Goal: Task Accomplishment & Management: Manage account settings

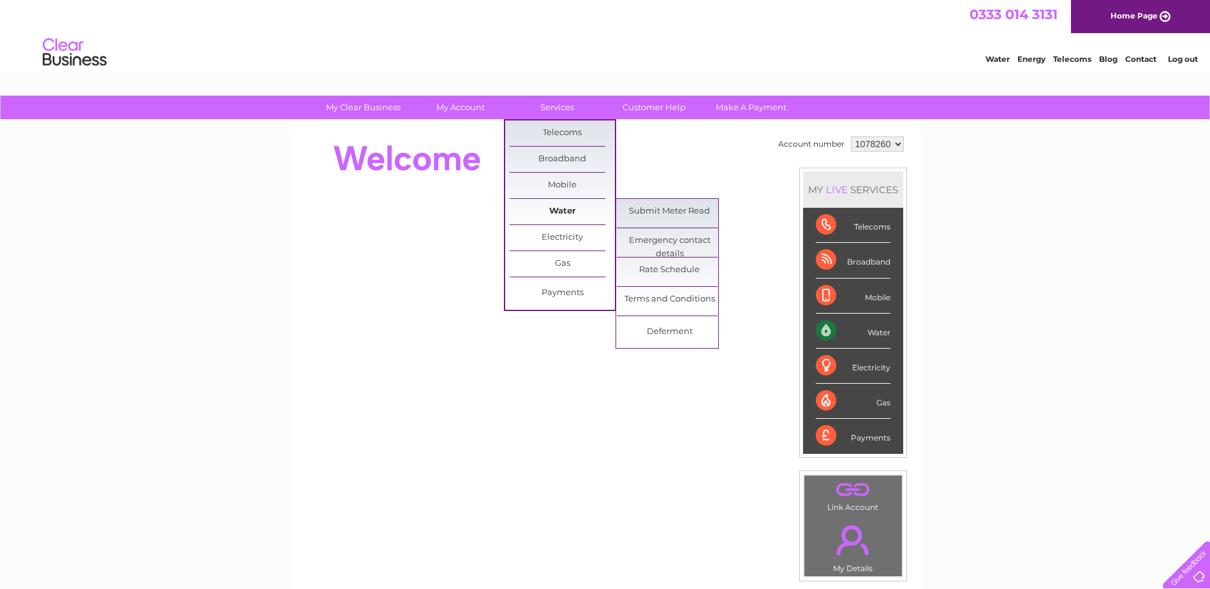
click at [544, 209] on link "Water" at bounding box center [562, 212] width 105 height 26
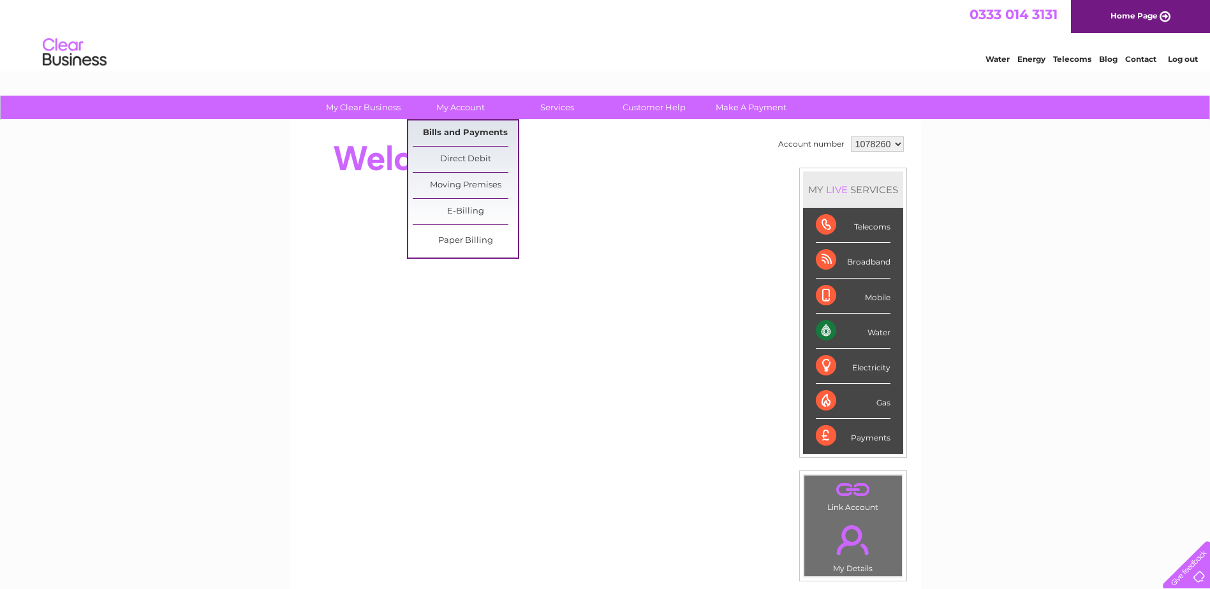
click at [470, 132] on link "Bills and Payments" at bounding box center [465, 134] width 105 height 26
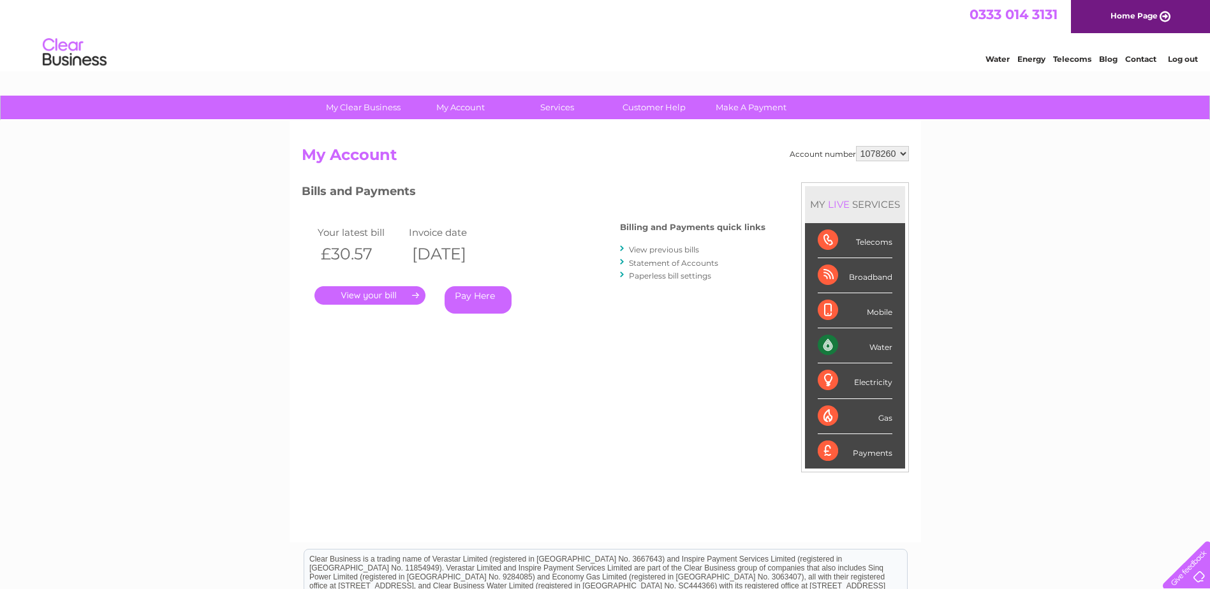
click at [387, 295] on link "." at bounding box center [369, 295] width 111 height 18
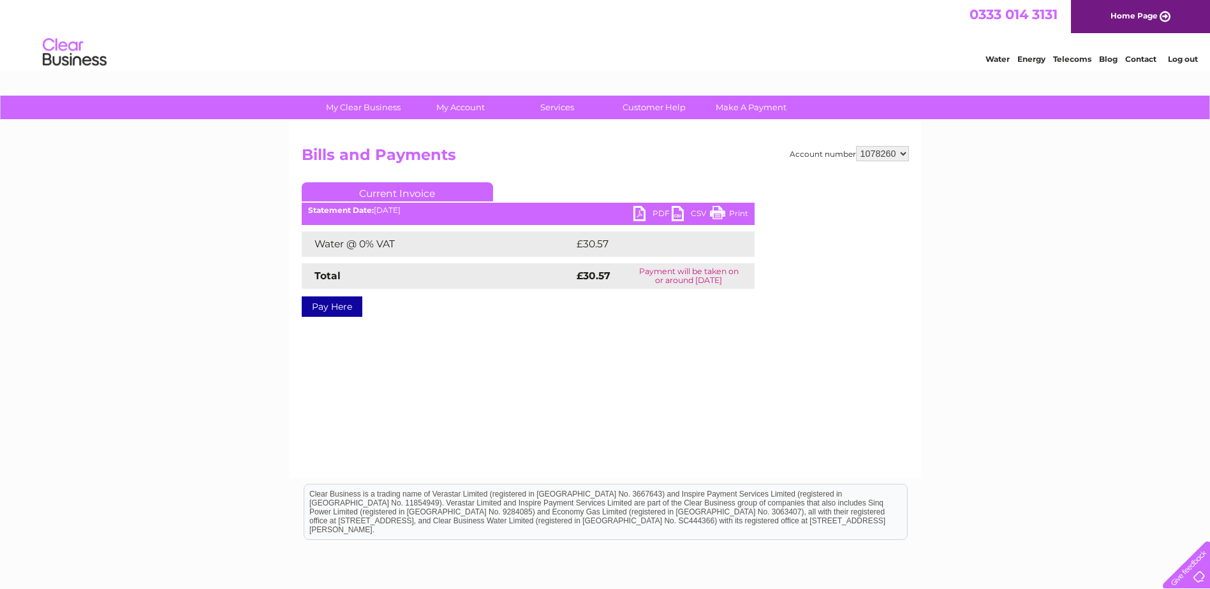
click at [646, 218] on link "PDF" at bounding box center [652, 215] width 38 height 18
click at [649, 211] on link "PDF" at bounding box center [652, 215] width 38 height 18
click at [646, 214] on link "PDF" at bounding box center [652, 215] width 38 height 18
